Goal: Information Seeking & Learning: Check status

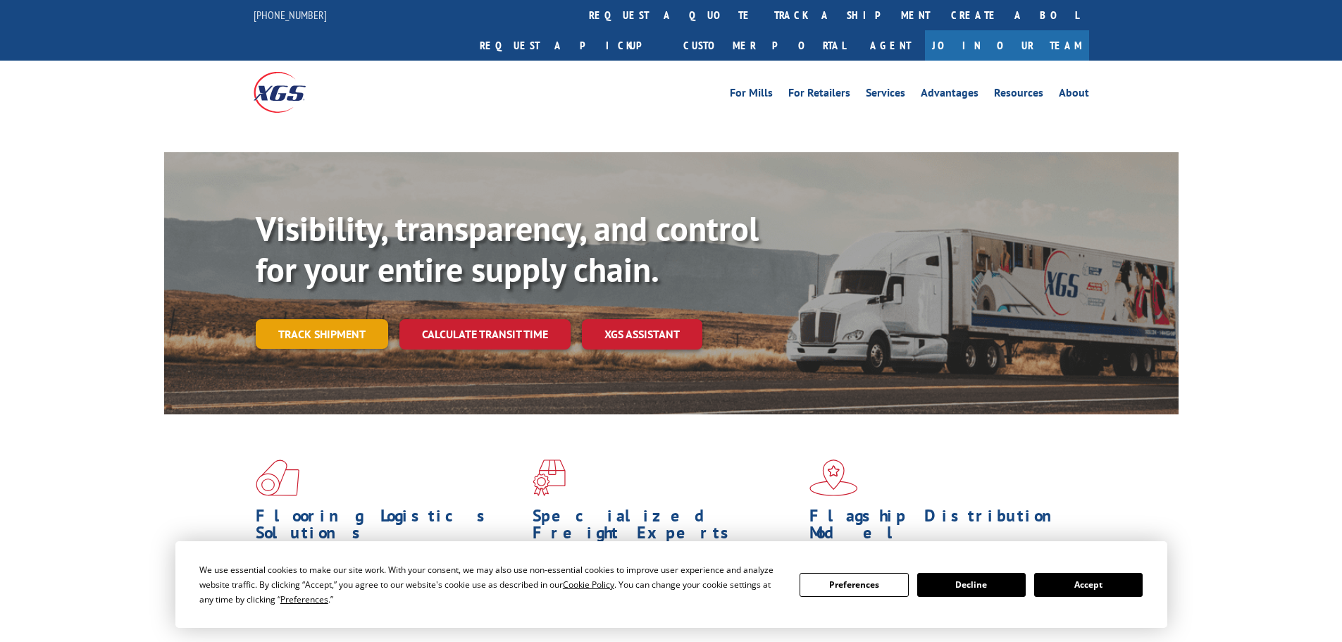
click at [324, 319] on link "Track shipment" at bounding box center [322, 334] width 132 height 30
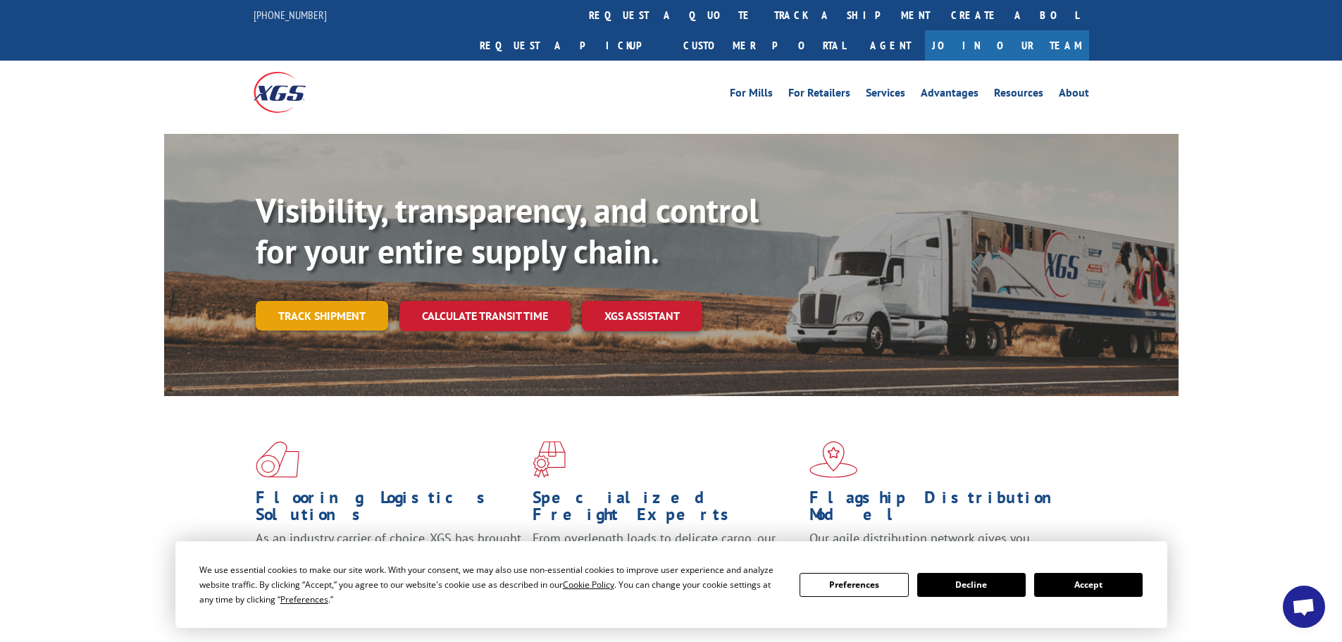
click at [311, 301] on link "Track shipment" at bounding box center [322, 316] width 132 height 30
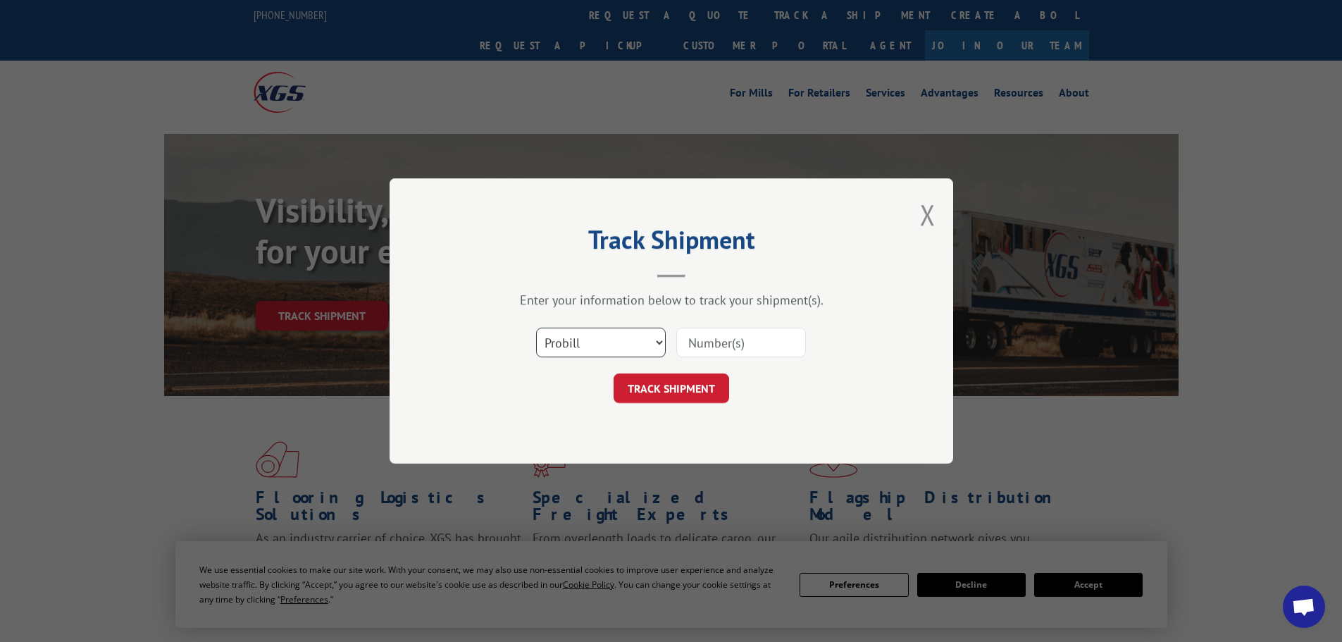
click at [596, 336] on select "Select category... Probill BOL PO" at bounding box center [601, 342] width 130 height 30
select select "bol"
click at [536, 327] on select "Select category... Probill BOL PO" at bounding box center [601, 342] width 130 height 30
click at [729, 344] on input at bounding box center [741, 342] width 130 height 30
paste input "5576945"
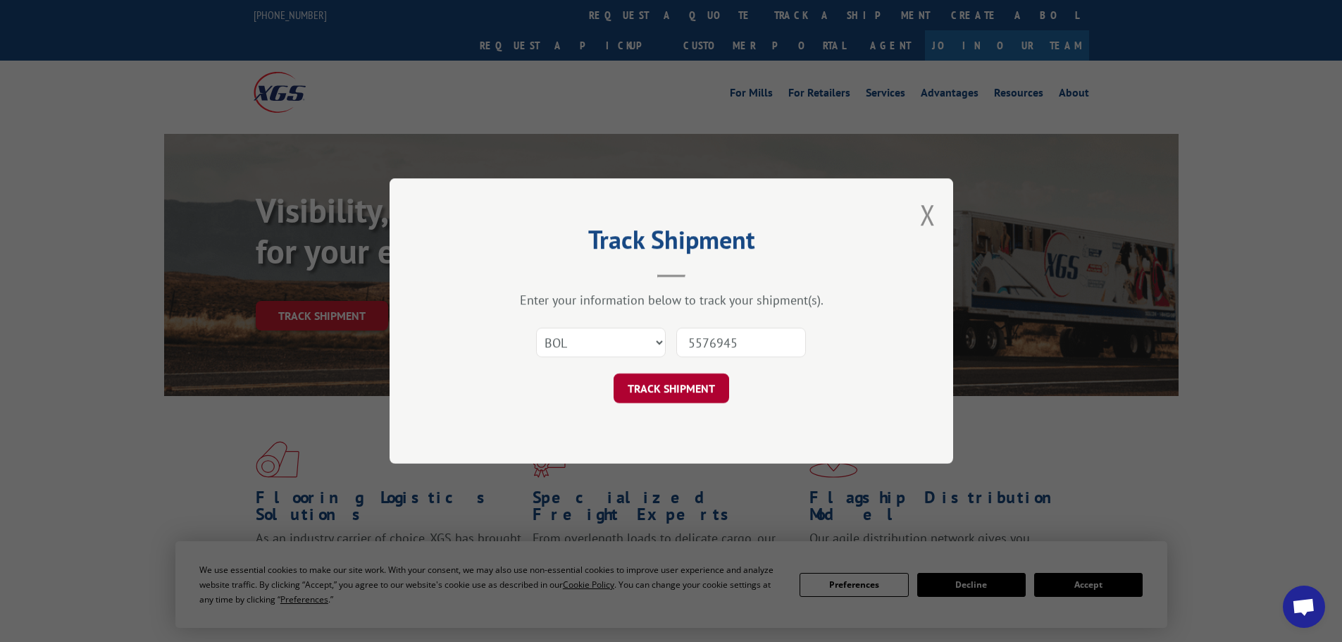
type input "5576945"
click at [673, 396] on button "TRACK SHIPMENT" at bounding box center [670, 388] width 115 height 30
